Goal: Check status: Check status

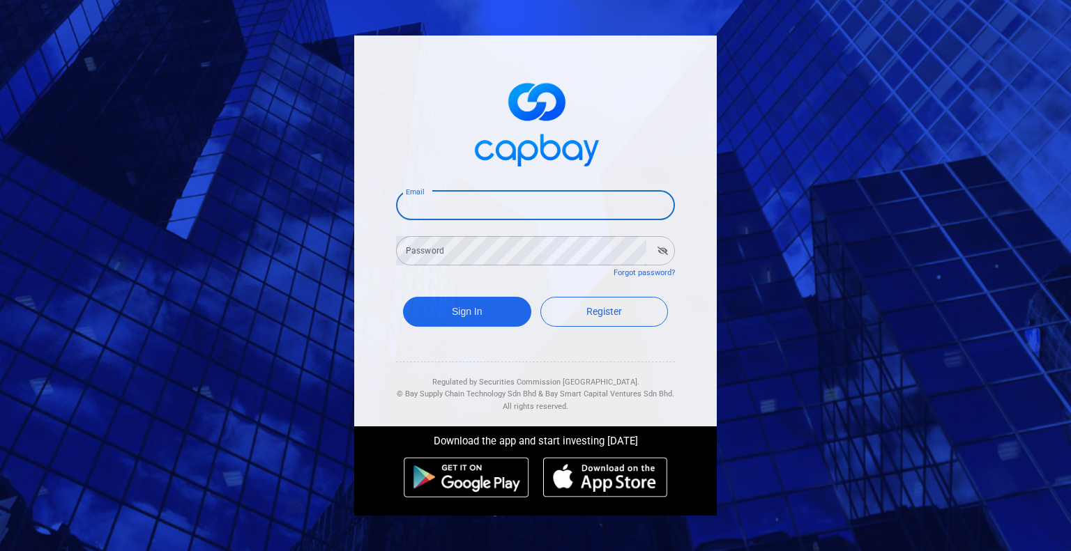
click at [438, 199] on input "Email" at bounding box center [535, 205] width 279 height 29
type input "[EMAIL_ADDRESS][DOMAIN_NAME]"
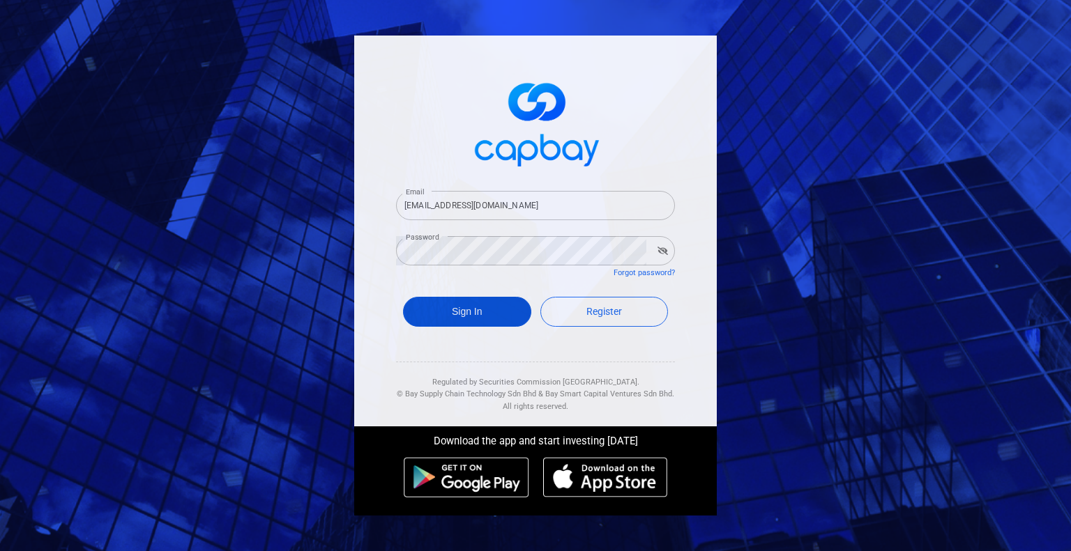
click at [491, 312] on button "Sign In" at bounding box center [467, 312] width 128 height 30
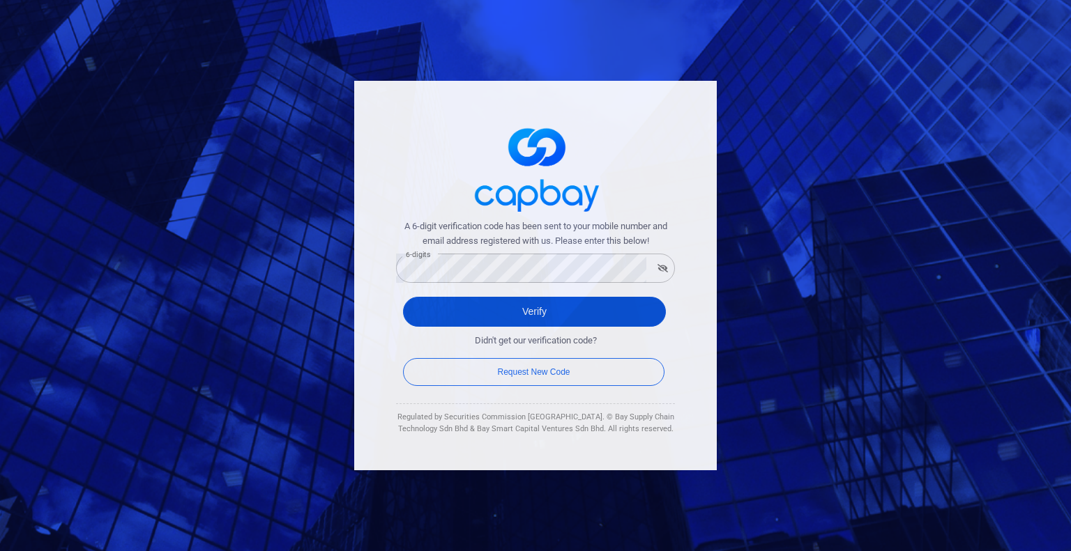
click at [546, 311] on button "Verify" at bounding box center [534, 312] width 263 height 30
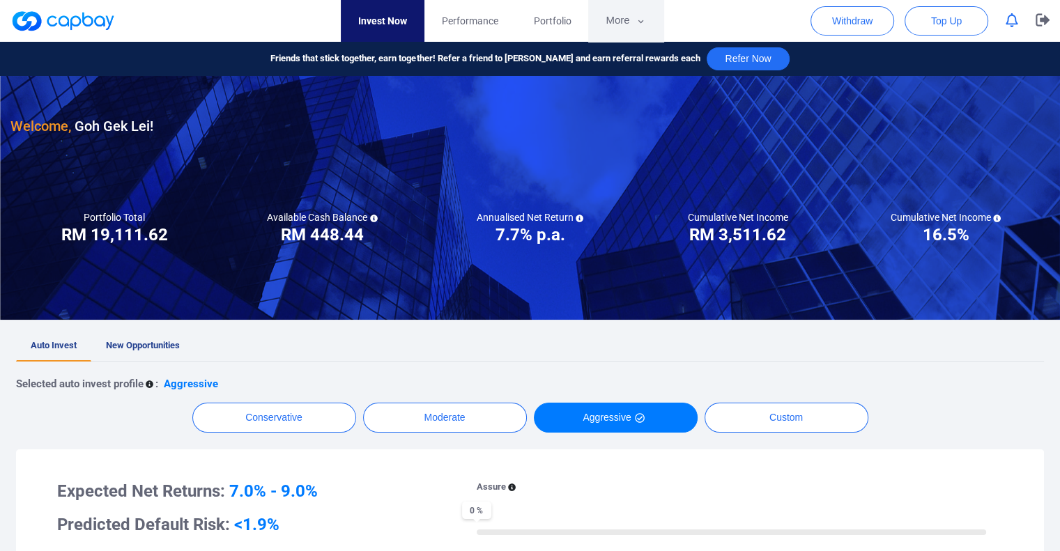
click at [625, 17] on button "More" at bounding box center [625, 21] width 75 height 42
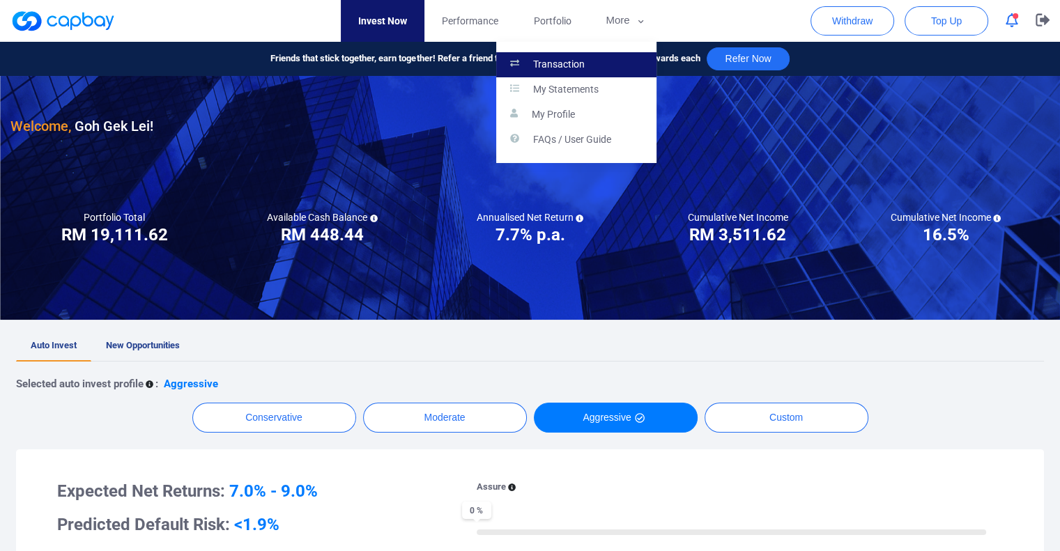
click at [592, 61] on link "Transaction" at bounding box center [576, 64] width 160 height 25
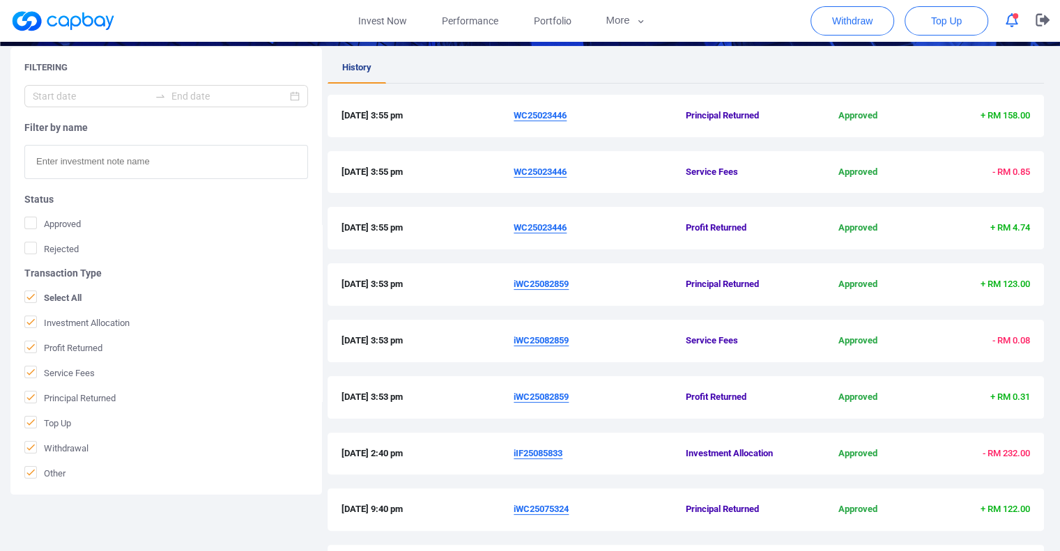
scroll to position [418, 0]
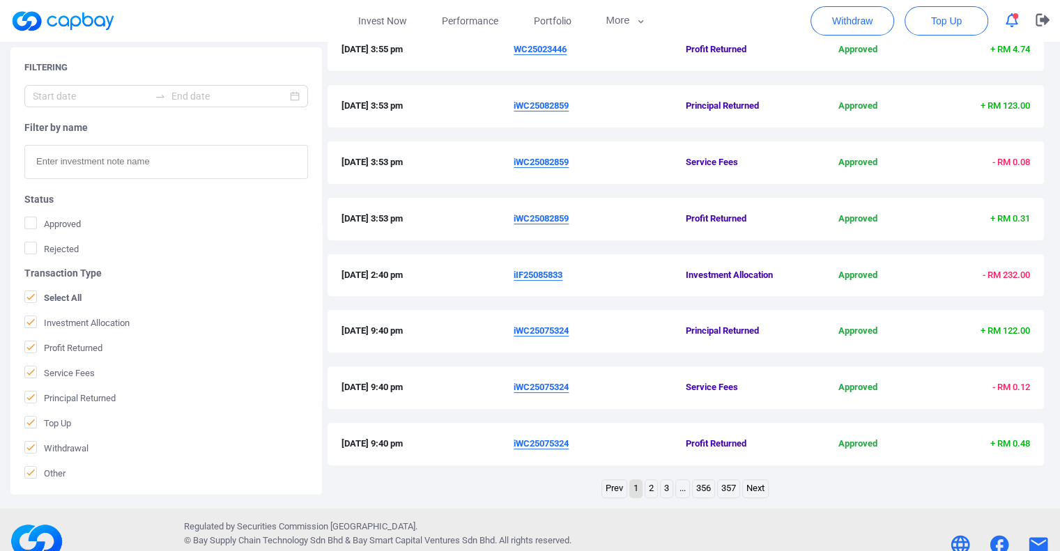
click at [650, 489] on link "2" at bounding box center [651, 488] width 12 height 17
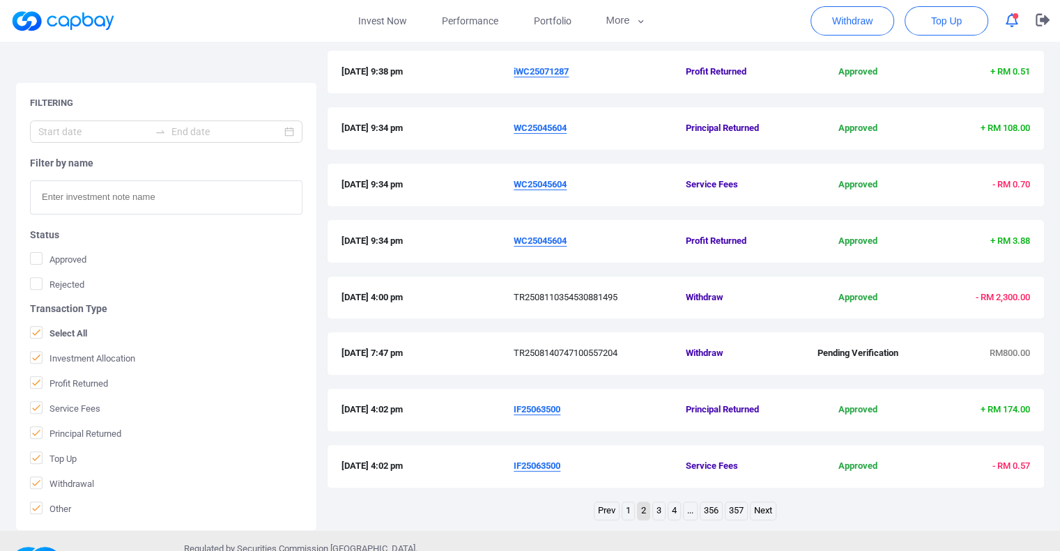
scroll to position [440, 0]
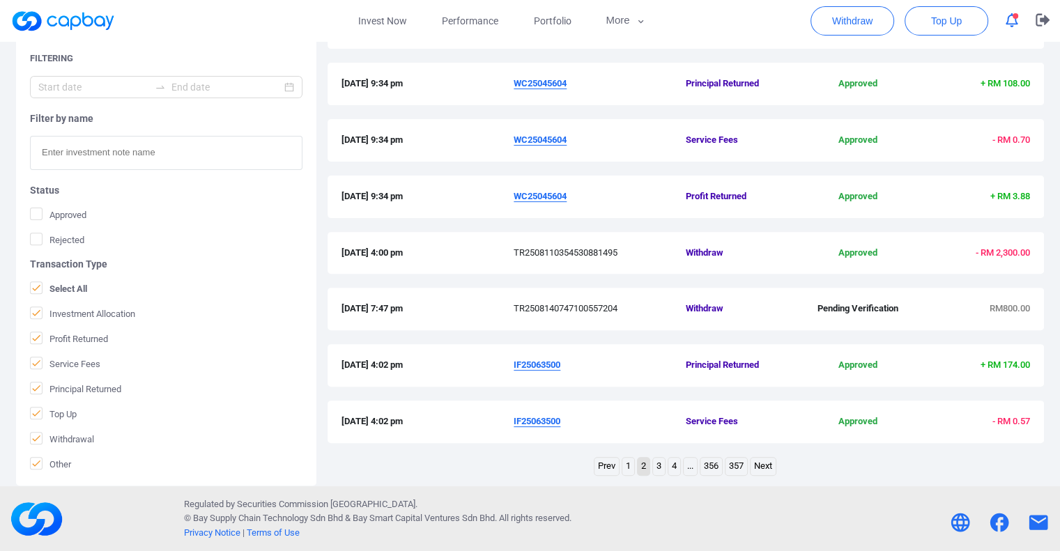
click at [627, 461] on link "1" at bounding box center [628, 466] width 12 height 17
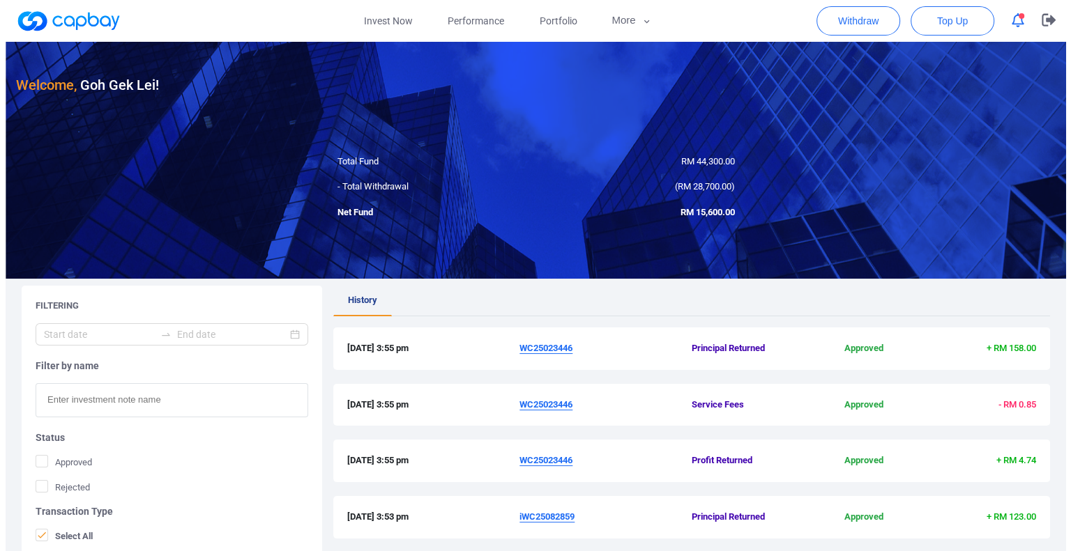
scroll to position [0, 0]
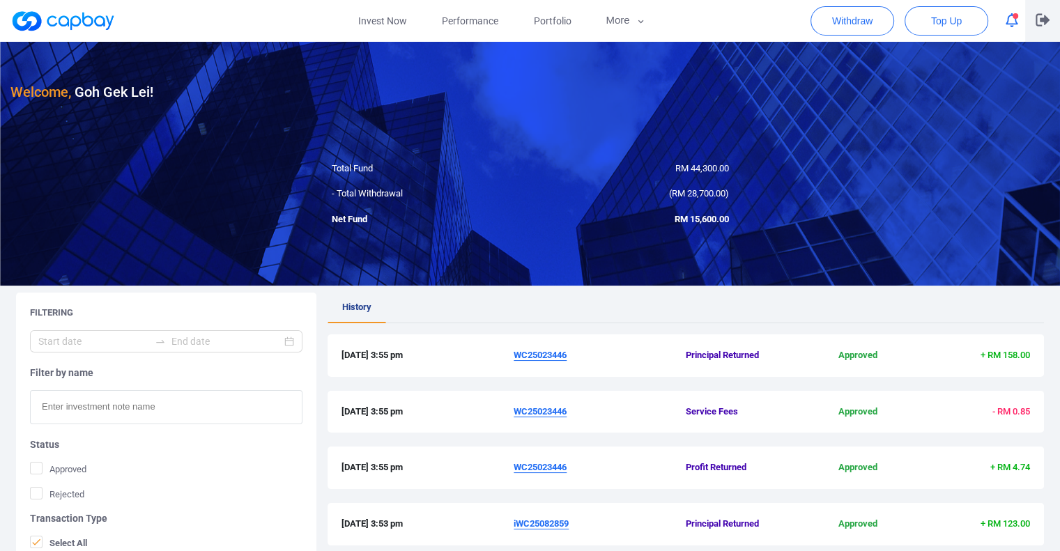
click at [1041, 26] on icon "button" at bounding box center [1043, 20] width 14 height 13
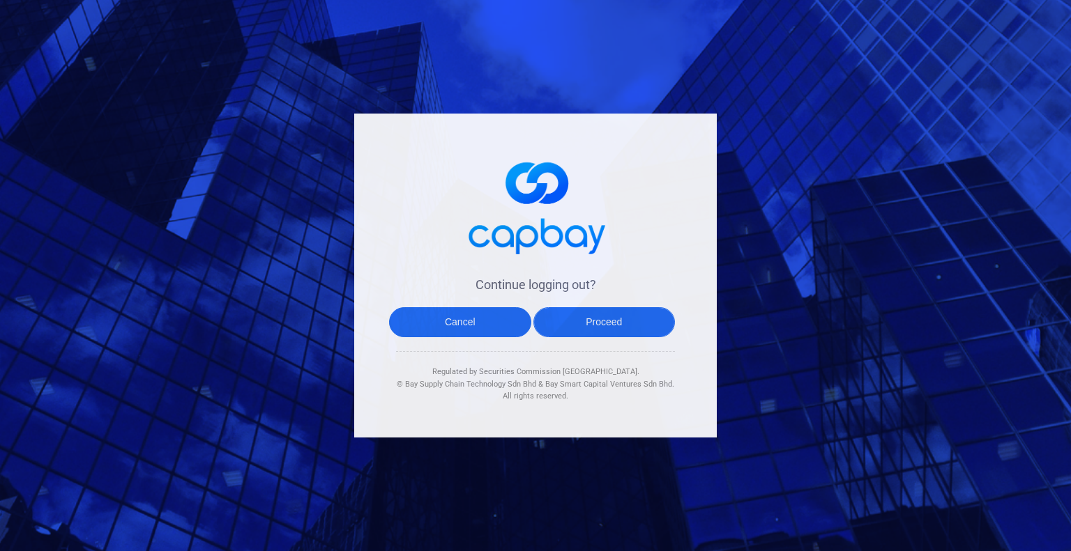
click at [579, 325] on button "Proceed" at bounding box center [604, 322] width 142 height 30
